Goal: Task Accomplishment & Management: Manage account settings

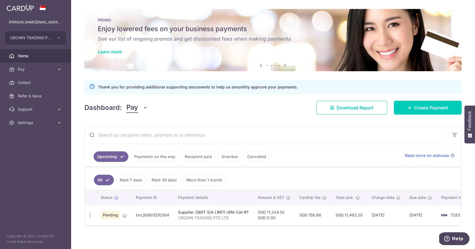
click at [35, 51] on link "Home" at bounding box center [35, 55] width 71 height 13
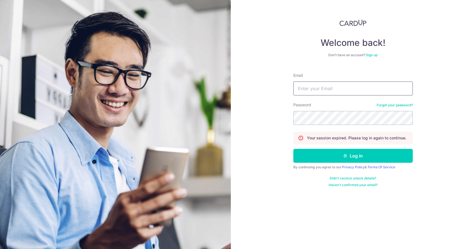
click at [348, 82] on input "Email" at bounding box center [352, 88] width 119 height 14
type input "[PERSON_NAME][EMAIL_ADDRESS][DOMAIN_NAME]"
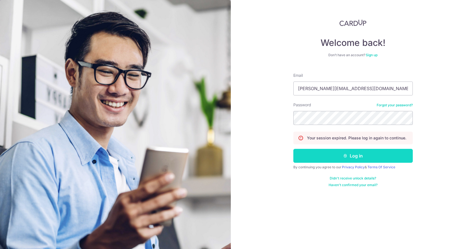
click at [305, 152] on button "Log in" at bounding box center [352, 156] width 119 height 14
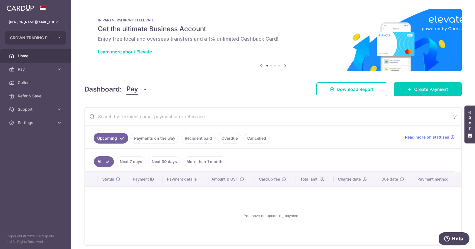
click at [168, 141] on link "Payments on the way" at bounding box center [155, 138] width 48 height 11
